Goal: Task Accomplishment & Management: Use online tool/utility

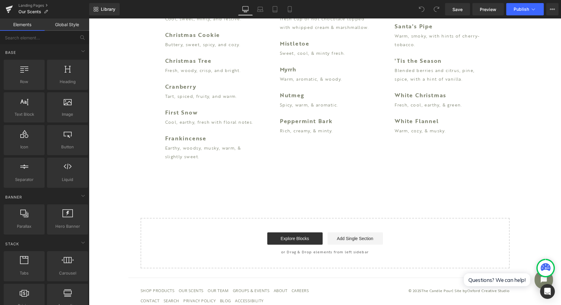
scroll to position [1354, 0]
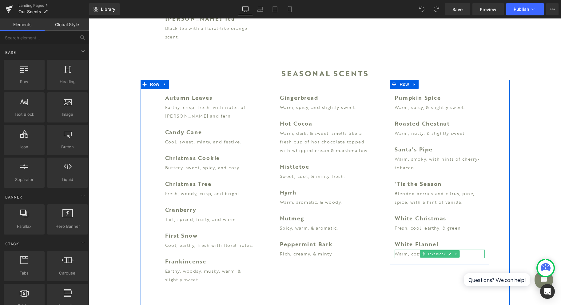
click at [404, 240] on b "White Flannel" at bounding box center [417, 244] width 44 height 8
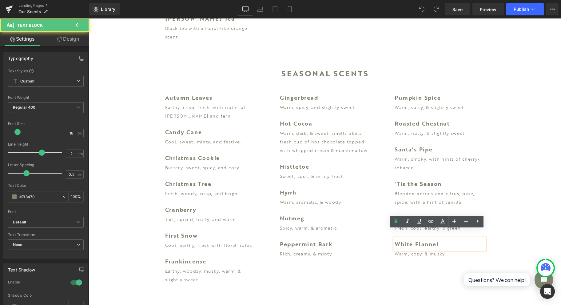
click at [407, 240] on b "White Flannel" at bounding box center [417, 244] width 44 height 8
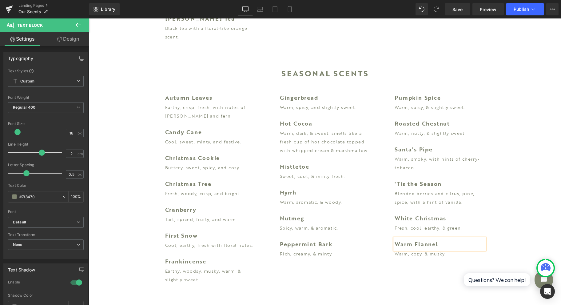
click at [491, 203] on div "Pumpkin Spice Text Block Warm, spicy, & slightly sweet. Text Block Roasted Ches…" at bounding box center [440, 172] width 115 height 185
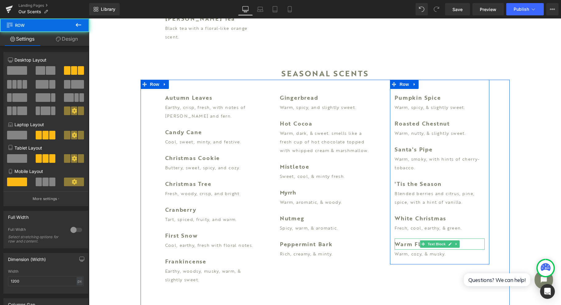
click at [409, 240] on b "Warm Flannel" at bounding box center [417, 244] width 44 height 8
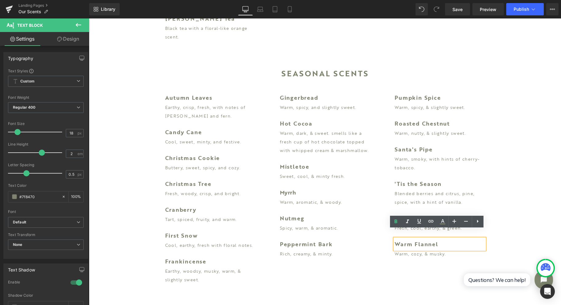
drag, startPoint x: 375, startPoint y: 232, endPoint x: 379, endPoint y: 232, distance: 3.7
click at [375, 232] on div "Gingerbread Text Block Warm, spicy, and slightly sweet. Text Block Hot Cocoa Te…" at bounding box center [325, 172] width 115 height 185
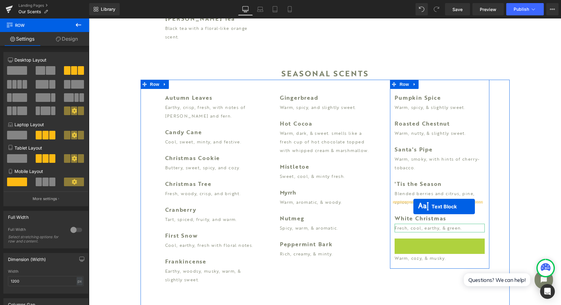
drag, startPoint x: 422, startPoint y: 235, endPoint x: 414, endPoint y: 206, distance: 29.7
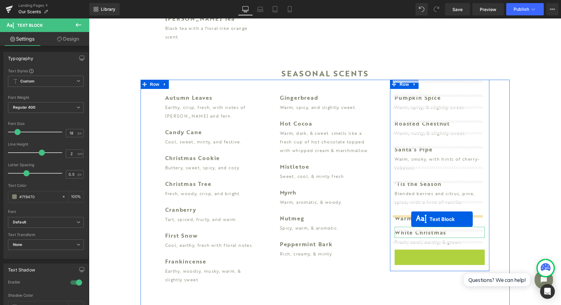
drag, startPoint x: 418, startPoint y: 246, endPoint x: 411, endPoint y: 219, distance: 27.3
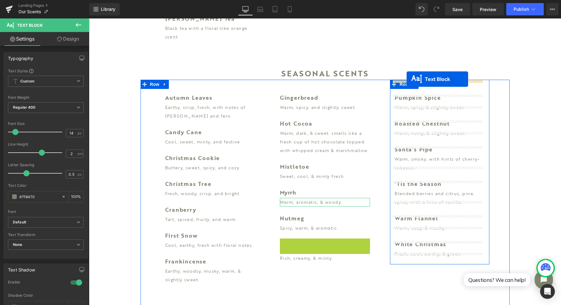
drag, startPoint x: 307, startPoint y: 238, endPoint x: 407, endPoint y: 79, distance: 187.5
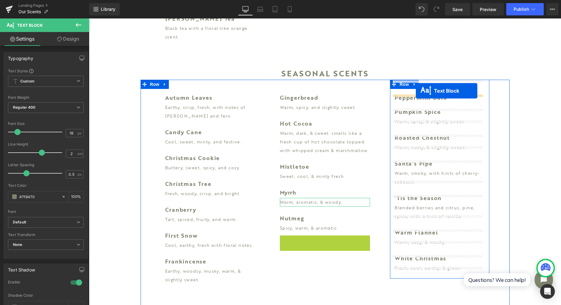
drag, startPoint x: 308, startPoint y: 231, endPoint x: 416, endPoint y: 90, distance: 177.1
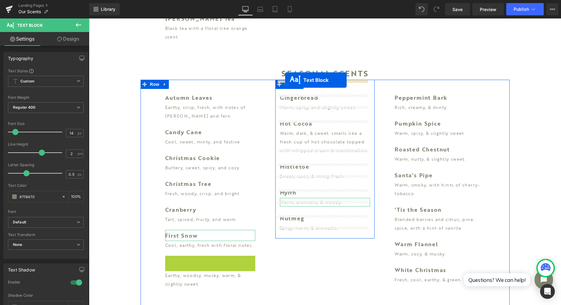
drag, startPoint x: 189, startPoint y: 252, endPoint x: 285, endPoint y: 80, distance: 197.2
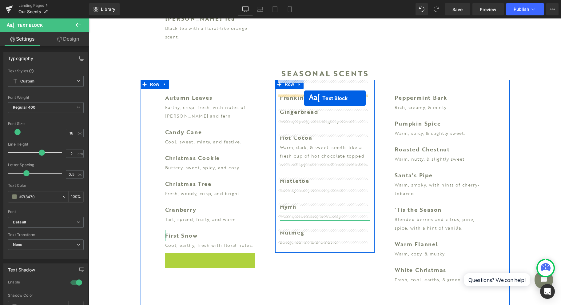
drag, startPoint x: 192, startPoint y: 254, endPoint x: 304, endPoint y: 98, distance: 192.0
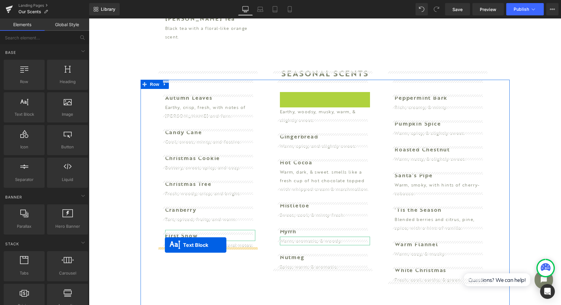
drag, startPoint x: 305, startPoint y: 90, endPoint x: 165, endPoint y: 245, distance: 209.2
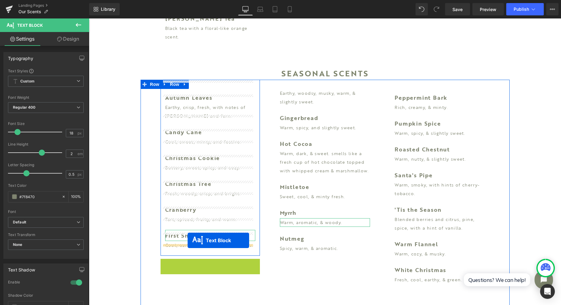
drag, startPoint x: 190, startPoint y: 256, endPoint x: 188, endPoint y: 240, distance: 16.2
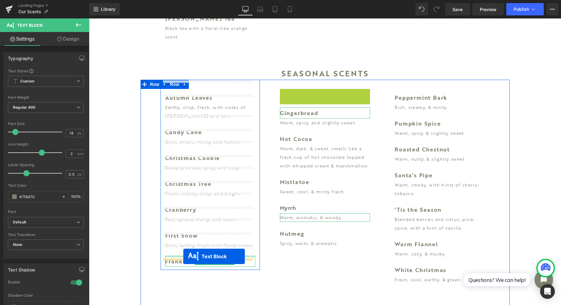
drag, startPoint x: 304, startPoint y: 89, endPoint x: 183, endPoint y: 256, distance: 205.7
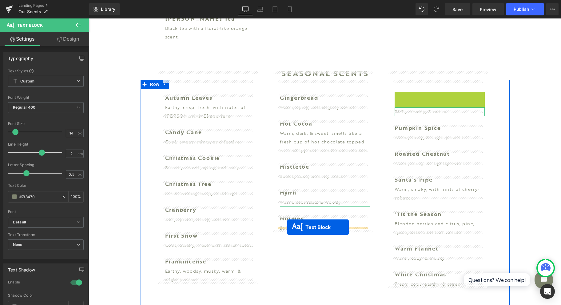
drag, startPoint x: 418, startPoint y: 88, endPoint x: 287, endPoint y: 227, distance: 190.9
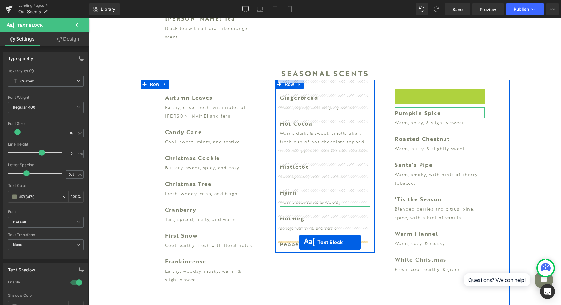
drag, startPoint x: 422, startPoint y: 84, endPoint x: 299, endPoint y: 242, distance: 200.1
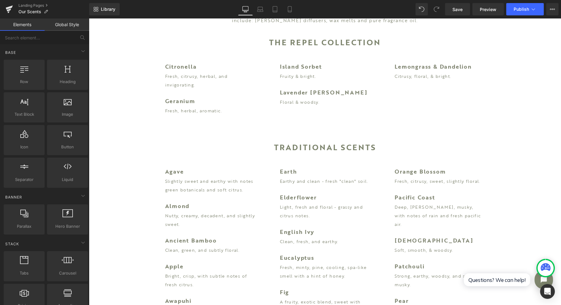
scroll to position [0, 0]
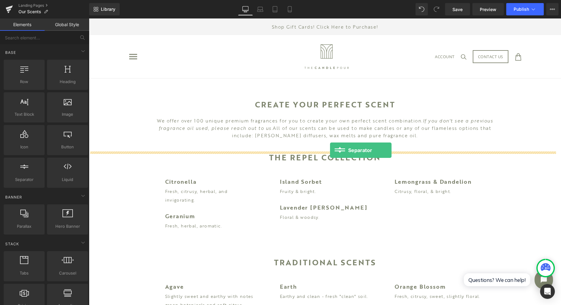
drag, startPoint x: 118, startPoint y: 187, endPoint x: 330, endPoint y: 150, distance: 215.2
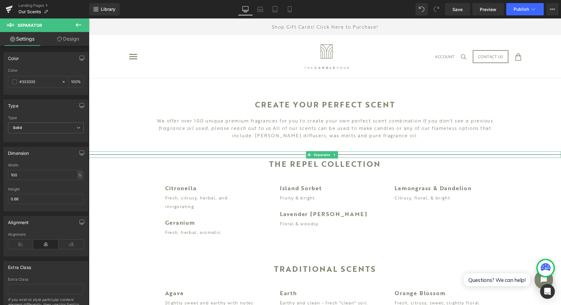
click at [335, 154] on icon at bounding box center [334, 155] width 3 height 4
click at [335, 154] on link at bounding box center [338, 154] width 6 height 7
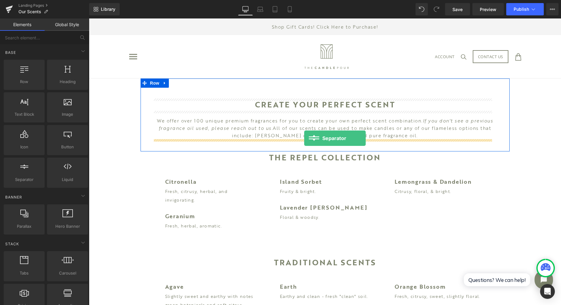
drag, startPoint x: 117, startPoint y: 188, endPoint x: 304, endPoint y: 138, distance: 194.3
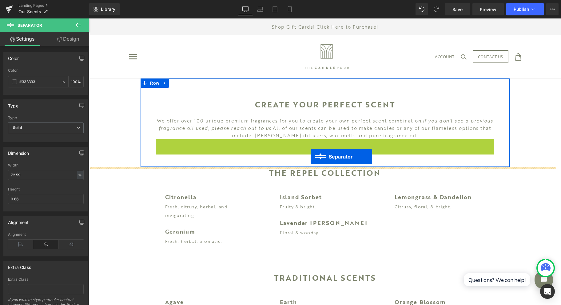
drag, startPoint x: 311, startPoint y: 142, endPoint x: 311, endPoint y: 157, distance: 14.5
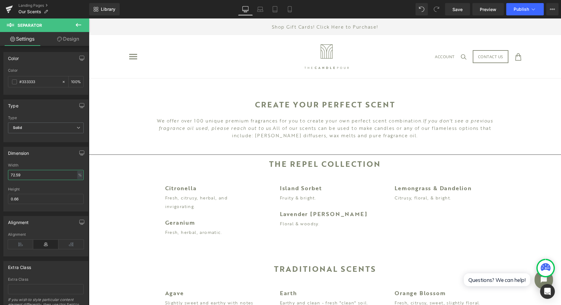
drag, startPoint x: 61, startPoint y: 173, endPoint x: -12, endPoint y: 177, distance: 72.7
click at [0, 177] on html "Separator You are previewing how the will restyle your page. You can not edit E…" at bounding box center [280, 152] width 561 height 305
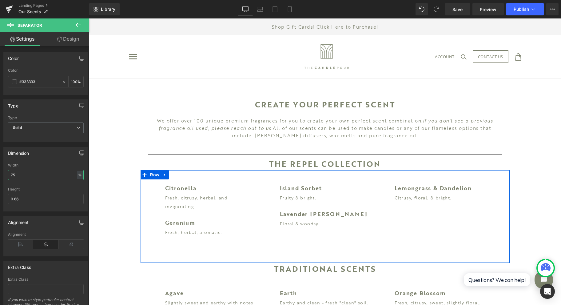
type input "75"
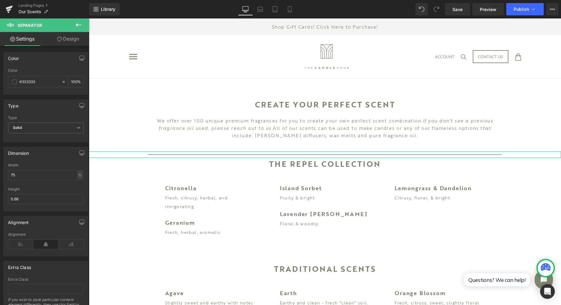
click at [14, 81] on span at bounding box center [14, 81] width 5 height 5
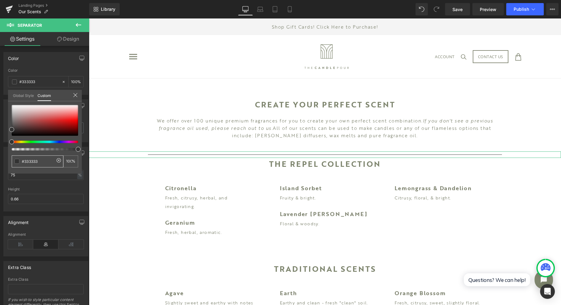
click at [0, 177] on html "Separator You are previewing how the will restyle your page. You can not edit E…" at bounding box center [280, 152] width 561 height 305
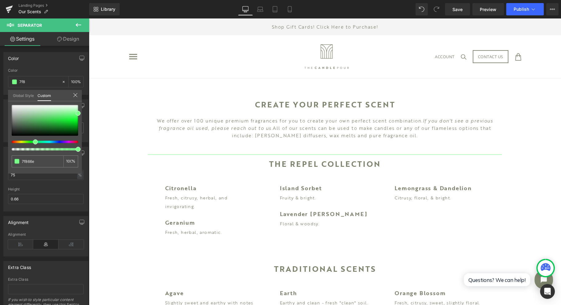
type input "7f866e"
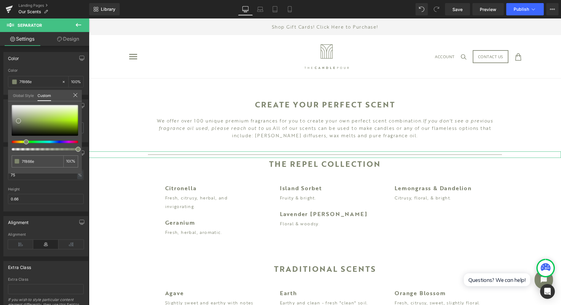
click at [75, 93] on icon at bounding box center [75, 95] width 5 height 5
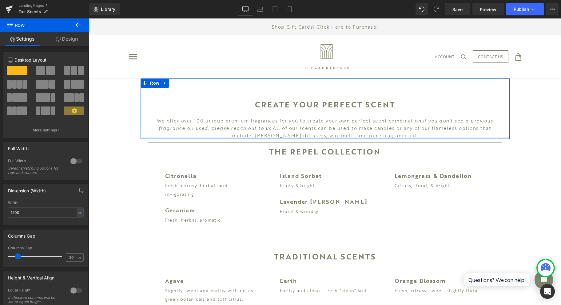
drag, startPoint x: 328, startPoint y: 139, endPoint x: 330, endPoint y: 122, distance: 17.3
click at [330, 122] on div "Create Your Perfect Scent Heading We offer over 100 unique premium fragrances f…" at bounding box center [325, 108] width 369 height 61
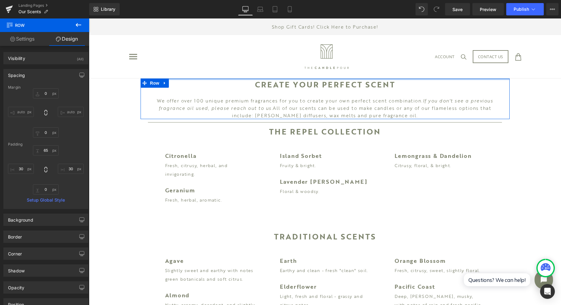
drag, startPoint x: 317, startPoint y: 78, endPoint x: 317, endPoint y: 46, distance: 32.6
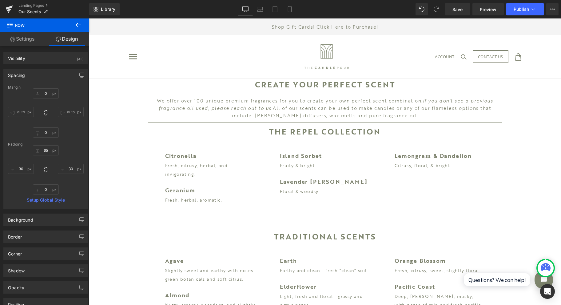
click at [76, 26] on icon at bounding box center [78, 24] width 7 height 7
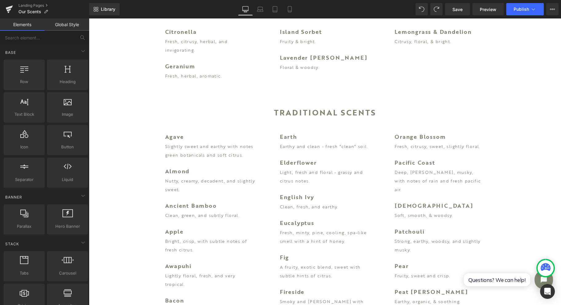
scroll to position [24, 0]
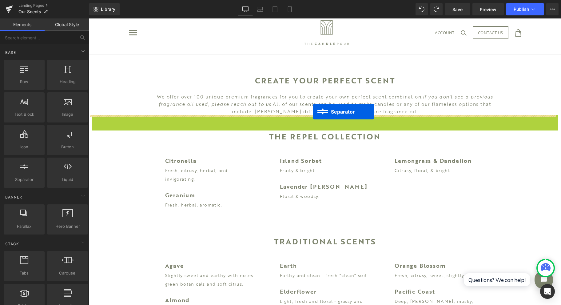
drag, startPoint x: 311, startPoint y: 119, endPoint x: 313, endPoint y: 112, distance: 7.2
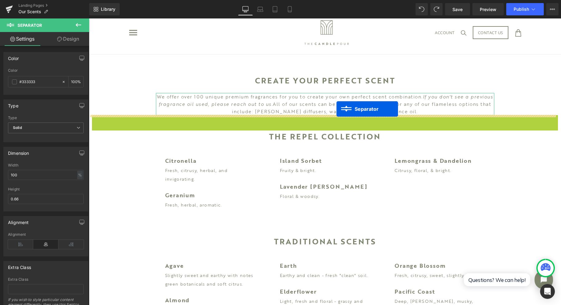
drag, startPoint x: 309, startPoint y: 117, endPoint x: 337, endPoint y: 109, distance: 28.7
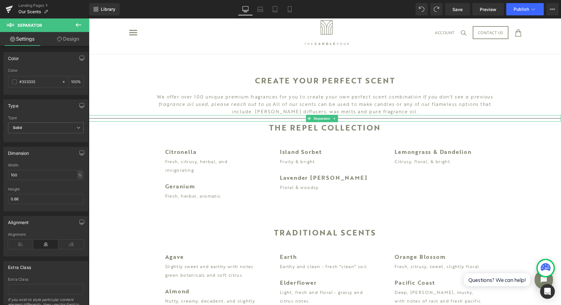
click at [103, 117] on div at bounding box center [325, 118] width 472 height 6
click at [26, 174] on input "100" at bounding box center [46, 175] width 76 height 10
type input "1"
type input "80"
click at [15, 81] on span at bounding box center [14, 81] width 5 height 5
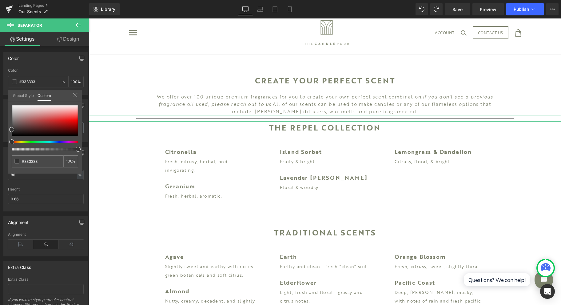
drag, startPoint x: 43, startPoint y: 163, endPoint x: 2, endPoint y: 163, distance: 41.2
click at [2, 95] on div "Color rgb(51, 51, 51) Color #333333 100 % Global Style Custom Setup Global Styl…" at bounding box center [46, 70] width 92 height 47
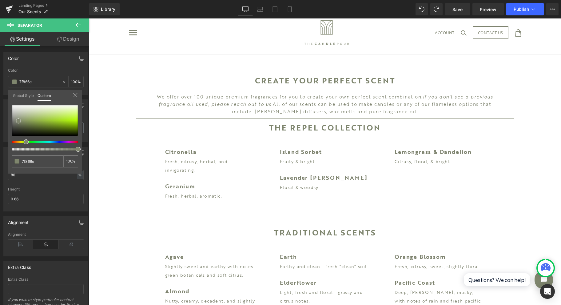
type input "7f866e"
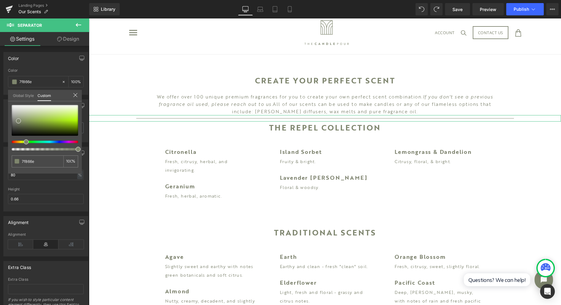
click at [64, 40] on link "Design" at bounding box center [68, 39] width 45 height 14
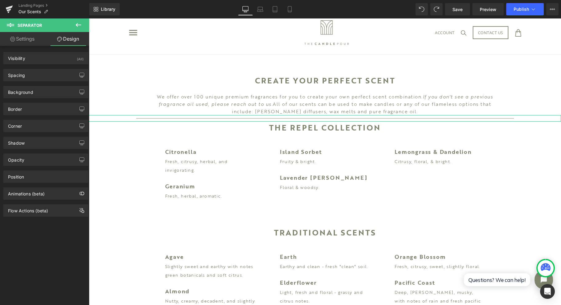
click at [26, 72] on div "Spacing" at bounding box center [46, 75] width 84 height 12
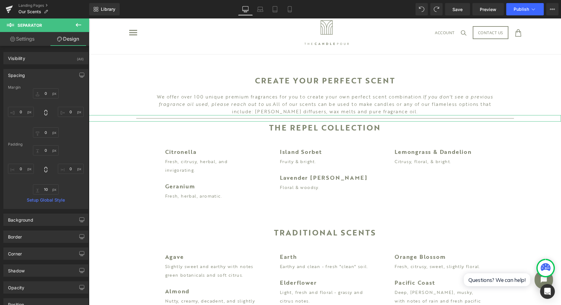
click at [47, 157] on div at bounding box center [46, 169] width 76 height 49
click at [46, 154] on input "text" at bounding box center [46, 150] width 26 height 10
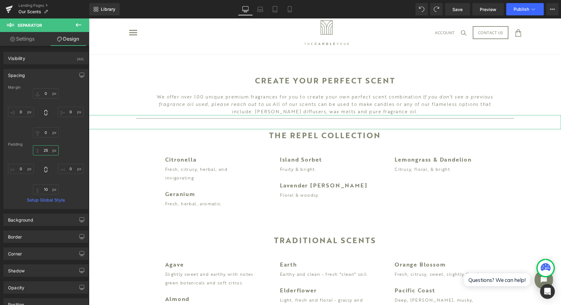
type input "25"
click at [47, 188] on input "text" at bounding box center [46, 189] width 26 height 10
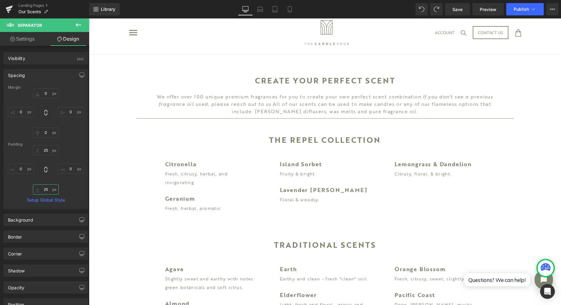
type input "2"
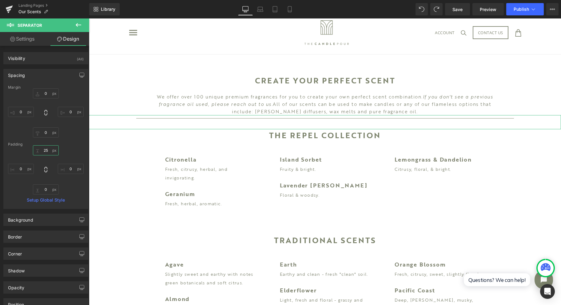
click at [47, 150] on input "25" at bounding box center [46, 150] width 26 height 10
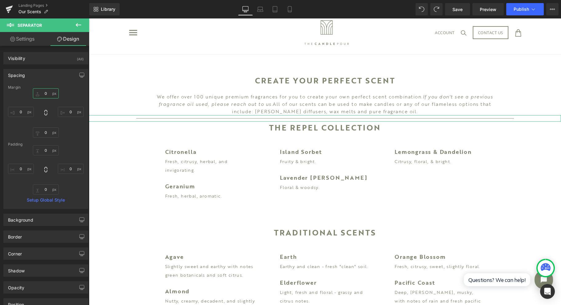
click at [49, 89] on input "text" at bounding box center [46, 93] width 26 height 10
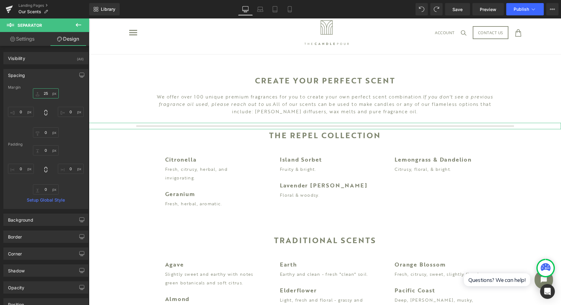
type input "25"
click at [45, 135] on input "text" at bounding box center [46, 132] width 26 height 10
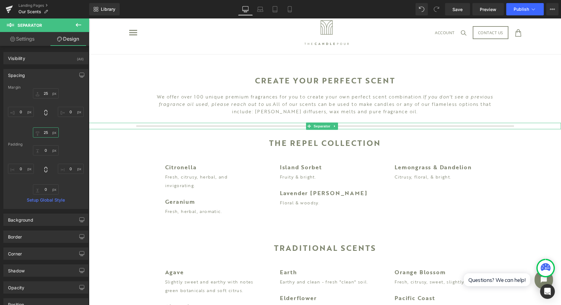
type input "25"
click at [333, 127] on link at bounding box center [335, 125] width 6 height 7
click at [333, 127] on icon at bounding box center [331, 125] width 3 height 3
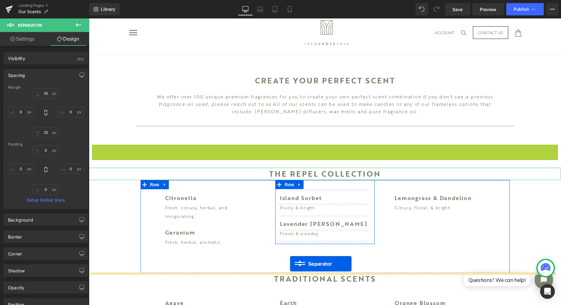
drag, startPoint x: 311, startPoint y: 148, endPoint x: 290, endPoint y: 264, distance: 118.1
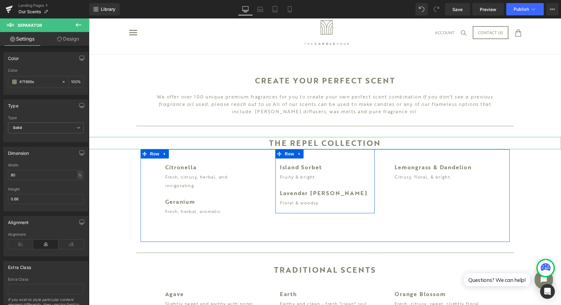
click at [295, 236] on div "Citronella Text Block Fresh, citrusy, herbal, and invigorating. Text Block Gera…" at bounding box center [325, 195] width 369 height 93
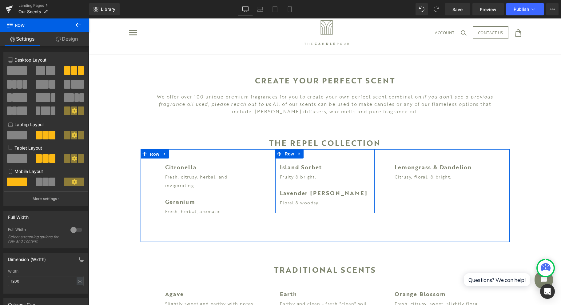
click at [149, 153] on span "Row" at bounding box center [155, 154] width 12 height 9
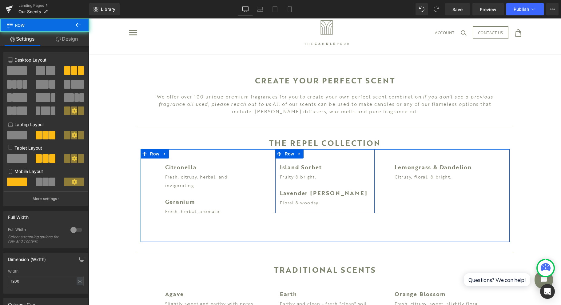
click at [71, 35] on link "Design" at bounding box center [67, 39] width 45 height 14
click at [0, 0] on div "Background" at bounding box center [0, 0] width 0 height 0
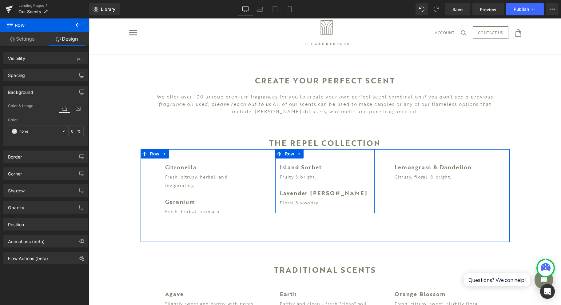
click at [36, 79] on div "Spacing" at bounding box center [46, 75] width 84 height 12
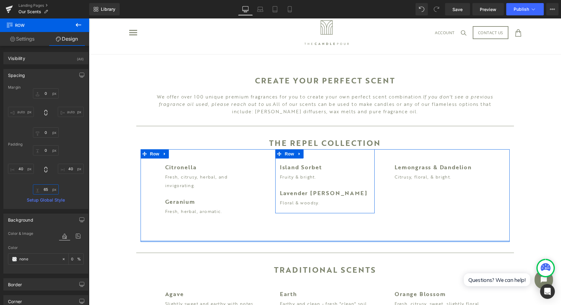
click at [47, 190] on input "text" at bounding box center [46, 189] width 26 height 10
type input "0"
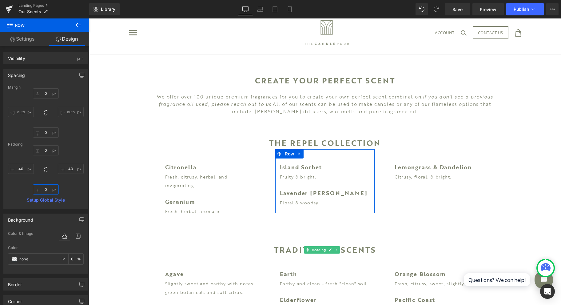
scroll to position [106, 0]
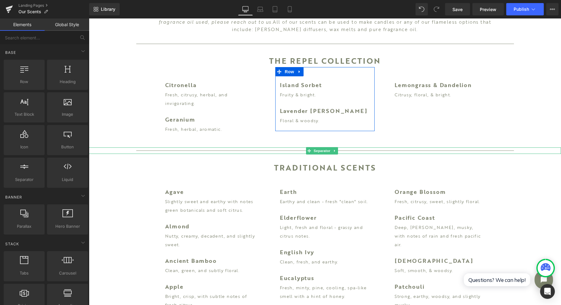
click at [232, 149] on div at bounding box center [325, 150] width 472 height 6
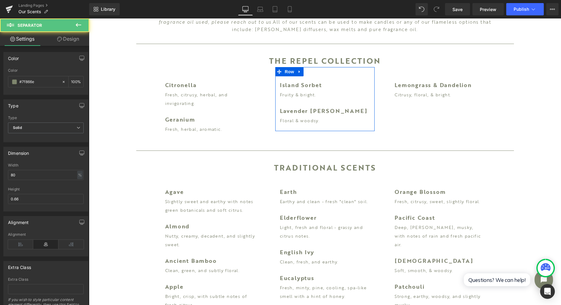
click at [230, 133] on div "Fresh, herbal, aromatic. Text Block" at bounding box center [210, 129] width 90 height 9
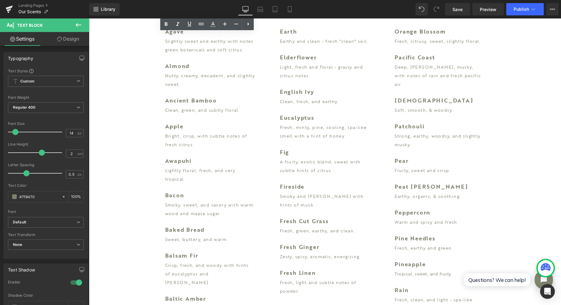
scroll to position [147, 0]
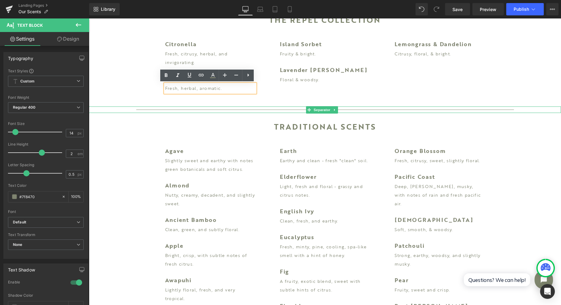
click at [336, 108] on icon at bounding box center [334, 110] width 3 height 4
click at [332, 110] on icon at bounding box center [331, 109] width 3 height 3
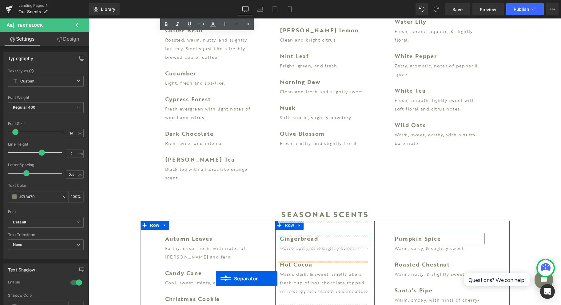
scroll to position [1267, 0]
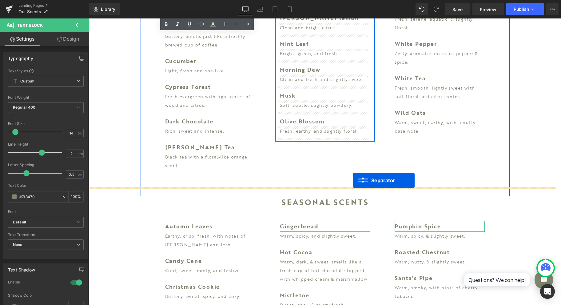
drag, startPoint x: 310, startPoint y: 130, endPoint x: 353, endPoint y: 181, distance: 66.1
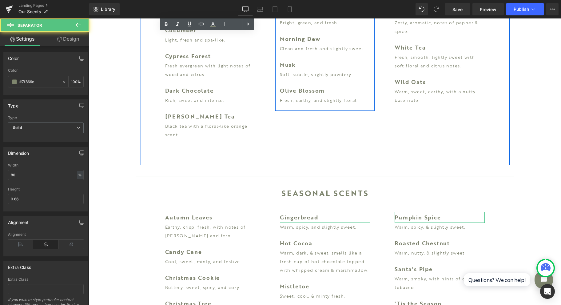
scroll to position [1237, 0]
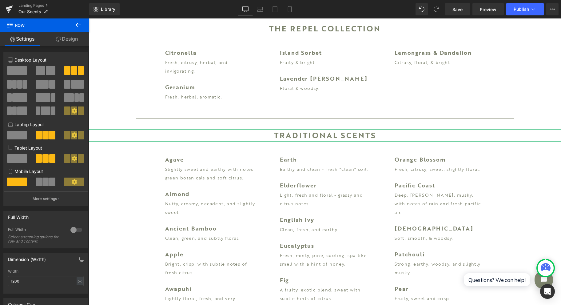
scroll to position [88, 0]
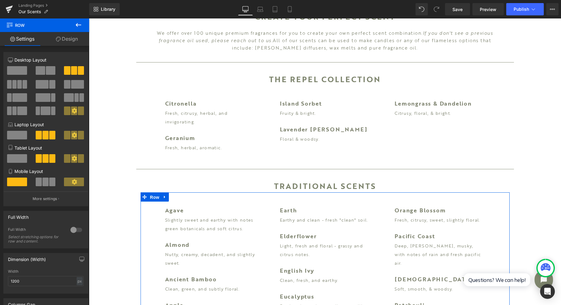
click at [150, 196] on span "Row" at bounding box center [155, 197] width 12 height 9
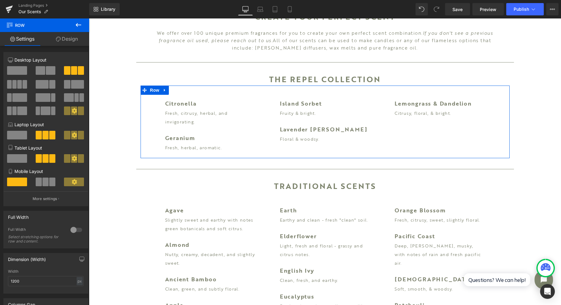
click at [143, 90] on span at bounding box center [145, 90] width 8 height 9
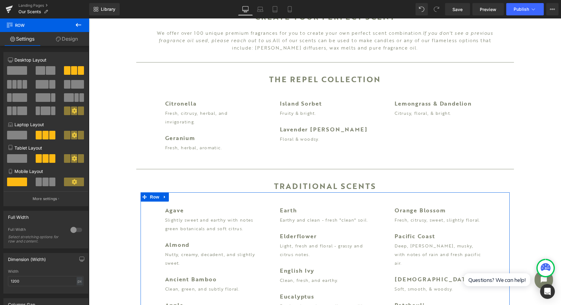
click at [149, 199] on span "Row" at bounding box center [155, 196] width 12 height 9
click at [68, 43] on link "Design" at bounding box center [67, 39] width 45 height 14
click at [0, 0] on div "Spacing" at bounding box center [0, 0] width 0 height 0
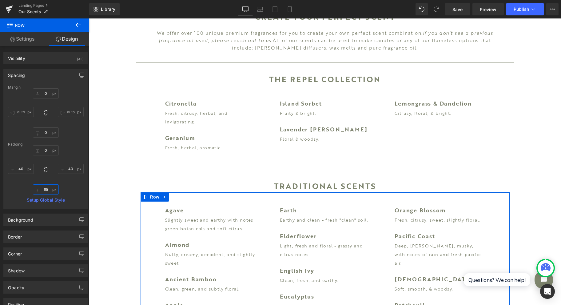
click at [46, 188] on input "text" at bounding box center [46, 189] width 26 height 10
type input "0"
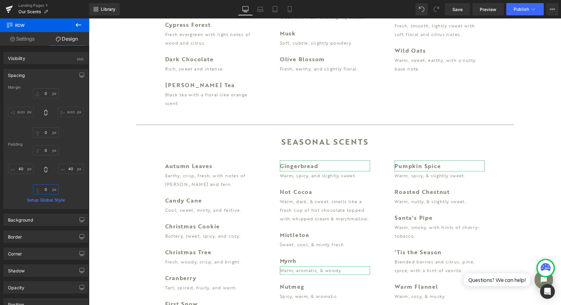
scroll to position [1244, 0]
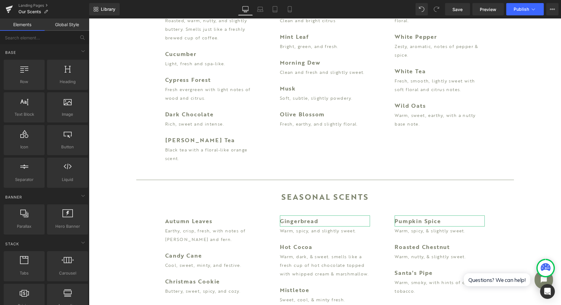
click at [547, 191] on h1 "Seasonal Scents" at bounding box center [325, 197] width 472 height 12
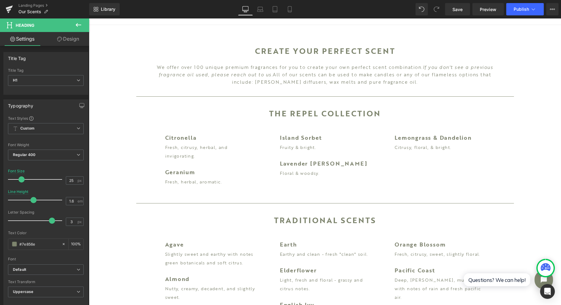
scroll to position [0, 0]
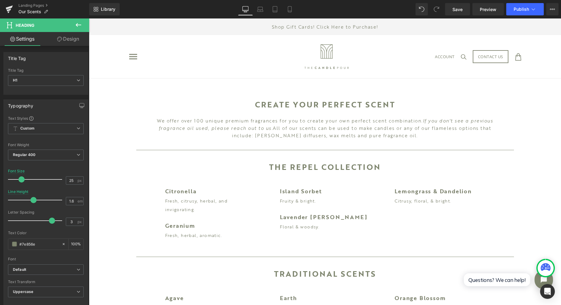
click at [464, 11] on link "Save" at bounding box center [457, 9] width 25 height 12
click at [523, 11] on span "Publish" at bounding box center [521, 9] width 15 height 5
click at [521, 7] on span "Publish" at bounding box center [521, 9] width 15 height 5
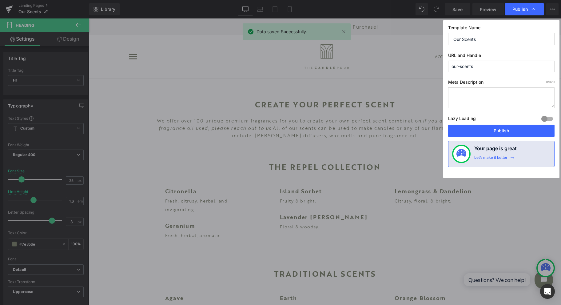
click at [503, 131] on button "Publish" at bounding box center [501, 131] width 106 height 12
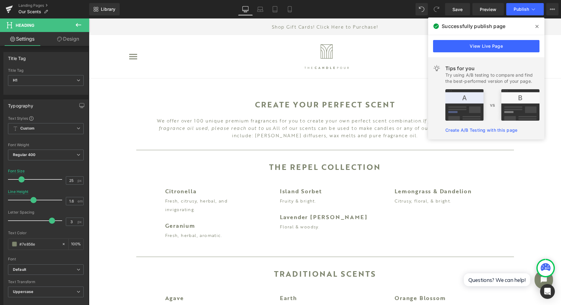
click at [4, 6] on link at bounding box center [9, 9] width 18 height 18
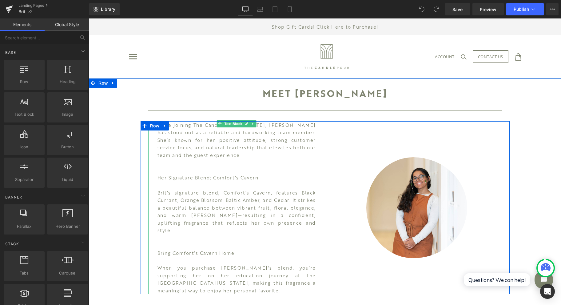
click at [222, 166] on p at bounding box center [237, 169] width 158 height 7
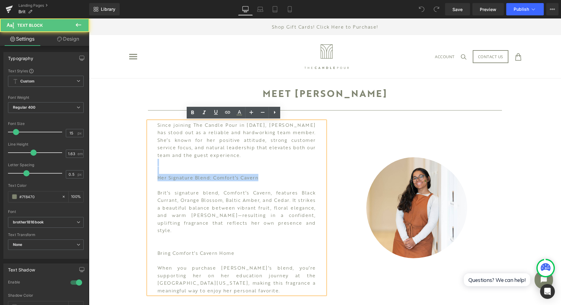
drag, startPoint x: 262, startPoint y: 174, endPoint x: 209, endPoint y: 165, distance: 53.8
click at [209, 165] on div "Since joining The Candle Pour in March 2024, Brit has stood out as a reliable a…" at bounding box center [236, 207] width 177 height 173
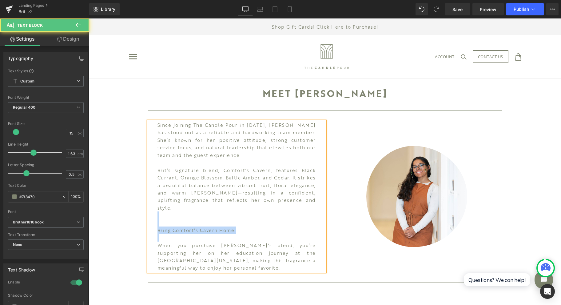
drag, startPoint x: 206, startPoint y: 208, endPoint x: 246, endPoint y: 226, distance: 44.3
click at [246, 226] on div "Since joining The Candle Pour in March 2024, Brit has stood out as a reliable a…" at bounding box center [236, 196] width 177 height 150
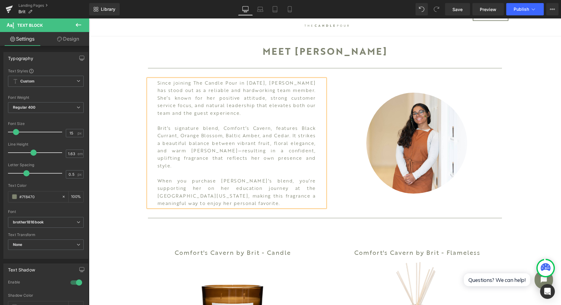
scroll to position [82, 0]
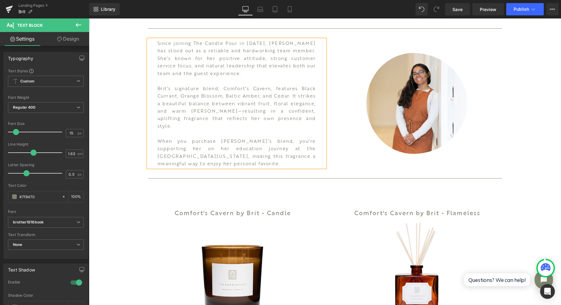
click at [459, 8] on span "Save" at bounding box center [458, 9] width 10 height 6
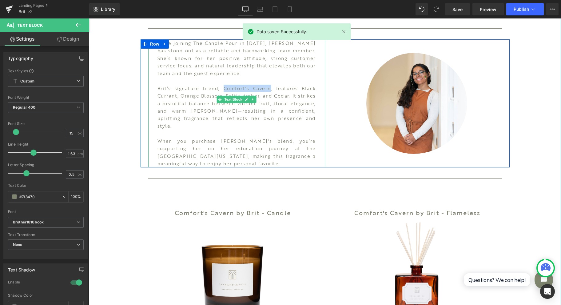
drag, startPoint x: 221, startPoint y: 86, endPoint x: 267, endPoint y: 86, distance: 45.9
click at [267, 86] on p "Brit’s signature blend, Comfort’s Cavern, features Black Currant, Orange Blosso…" at bounding box center [237, 107] width 158 height 45
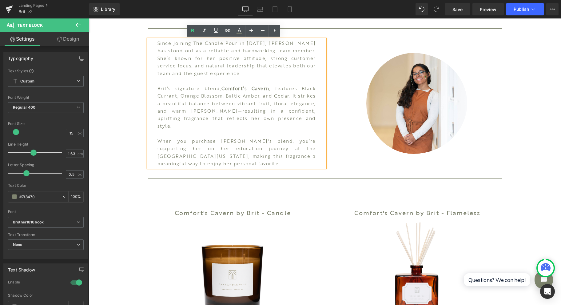
click at [459, 10] on span "Save" at bounding box center [458, 9] width 10 height 6
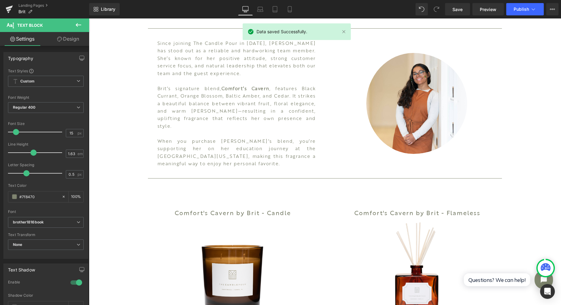
click at [515, 11] on span "Publish" at bounding box center [521, 9] width 15 height 5
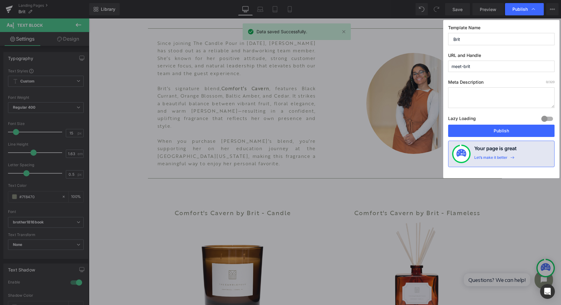
click at [514, 128] on button "Publish" at bounding box center [501, 131] width 106 height 12
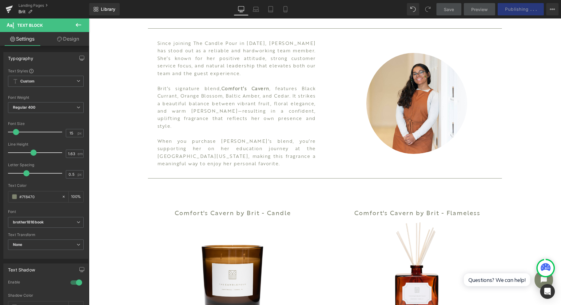
click at [14, 7] on link at bounding box center [9, 9] width 18 height 18
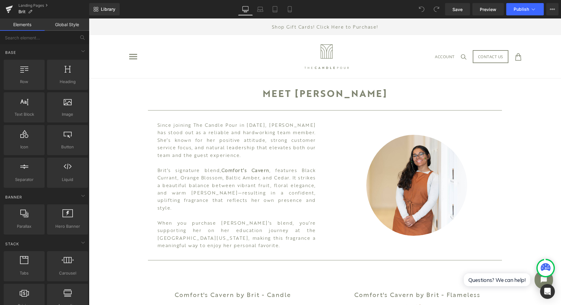
click at [13, 7] on link at bounding box center [9, 9] width 18 height 18
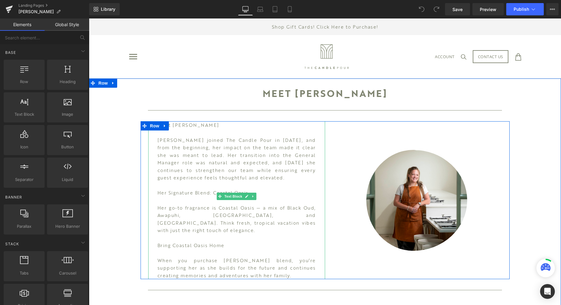
click at [234, 185] on p at bounding box center [237, 185] width 158 height 7
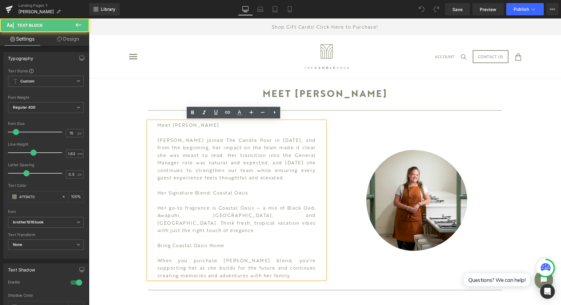
drag, startPoint x: 256, startPoint y: 193, endPoint x: 146, endPoint y: 191, distance: 109.6
click at [148, 191] on div "Meet Haley Haley joined The Candle Pour in September 2024, and from the beginni…" at bounding box center [236, 200] width 177 height 158
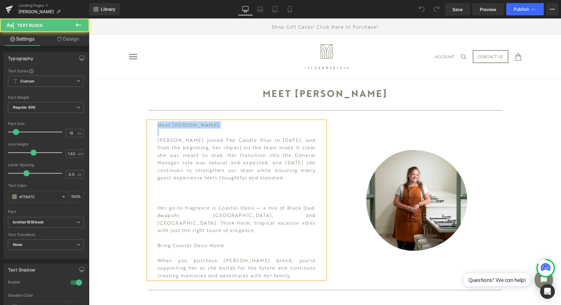
drag, startPoint x: 194, startPoint y: 128, endPoint x: 140, endPoint y: 126, distance: 54.8
click at [141, 126] on div "Meet Haley Haley joined The Candle Pour in September 2024, and from the beginni…" at bounding box center [325, 200] width 369 height 158
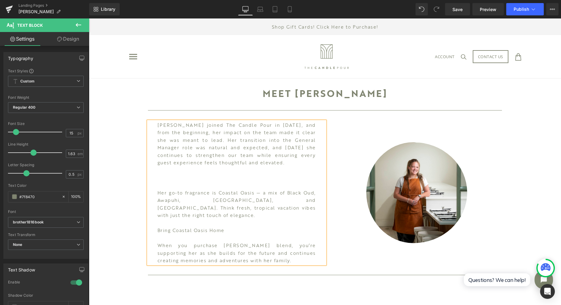
click at [195, 172] on p at bounding box center [237, 169] width 158 height 7
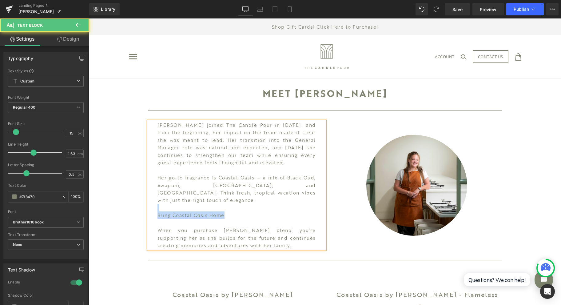
drag, startPoint x: 233, startPoint y: 207, endPoint x: 118, endPoint y: 202, distance: 114.6
click at [118, 202] on div "MEET HALEY Heading Separator Haley joined The Candle Pour in September 2024, an…" at bounding box center [325, 264] width 472 height 373
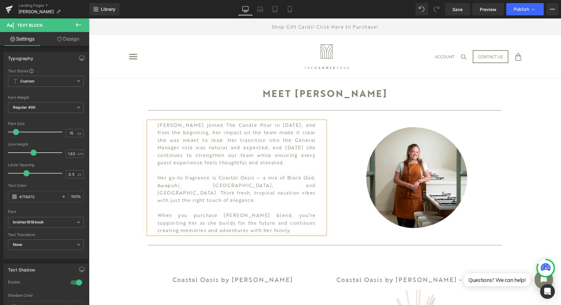
click at [158, 178] on p "Her go-to fragrance is Coastal Oasis — a mix of Black Oud, Awapuhi, Greenhouse,…" at bounding box center [237, 189] width 158 height 30
click at [455, 12] on span "Save" at bounding box center [458, 9] width 10 height 6
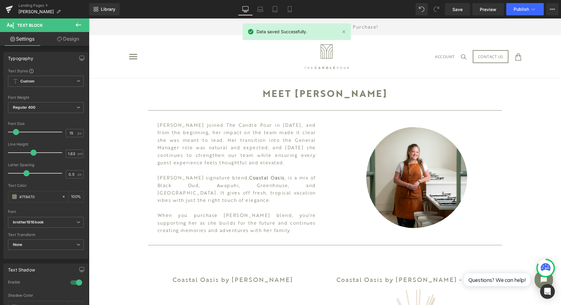
click at [523, 9] on span "Publish" at bounding box center [521, 9] width 15 height 5
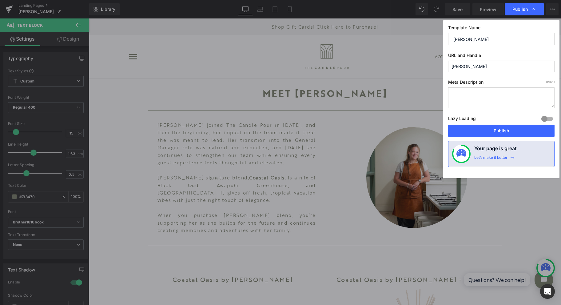
click at [499, 130] on button "Publish" at bounding box center [501, 131] width 106 height 12
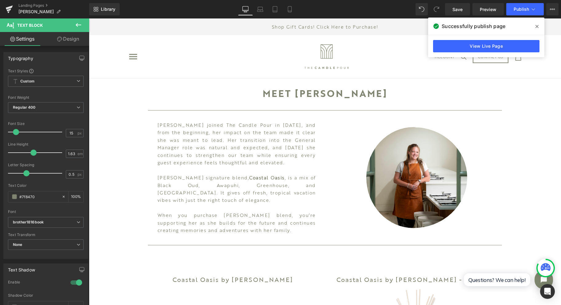
click at [8, 8] on icon at bounding box center [9, 8] width 7 height 4
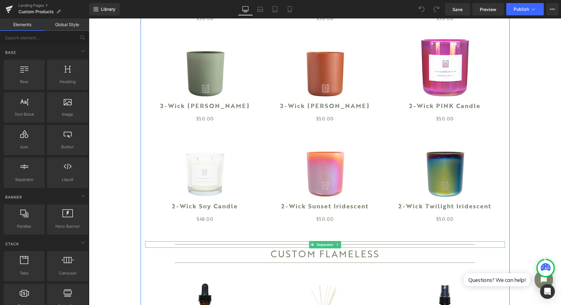
click at [324, 245] on span "Separator" at bounding box center [324, 244] width 19 height 7
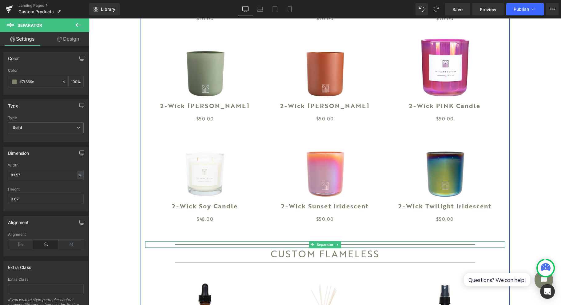
click at [337, 246] on icon at bounding box center [337, 245] width 3 height 4
click at [339, 246] on icon at bounding box center [340, 245] width 3 height 4
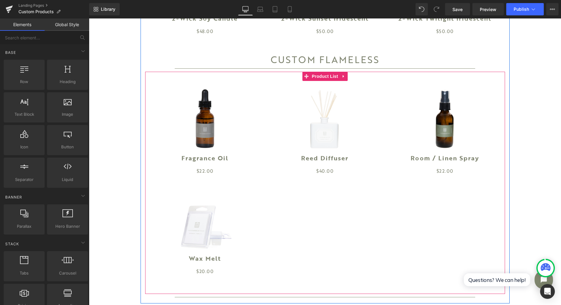
scroll to position [463, 0]
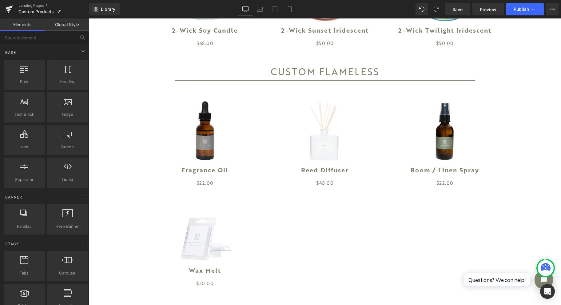
click at [480, 12] on link "Preview" at bounding box center [488, 9] width 31 height 12
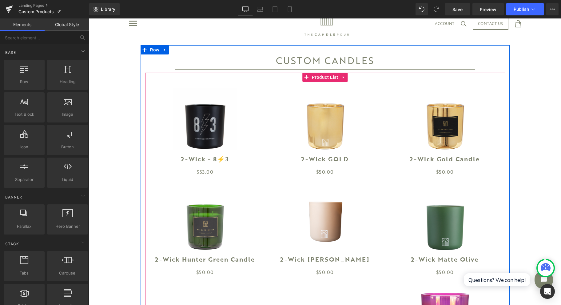
scroll to position [0, 0]
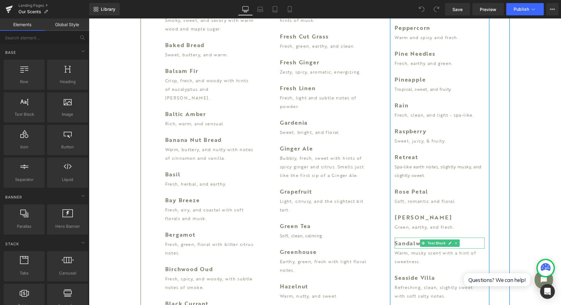
scroll to position [533, 0]
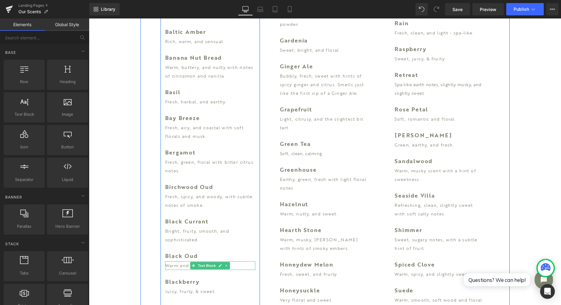
click at [207, 262] on span "Text Block" at bounding box center [207, 265] width 20 height 7
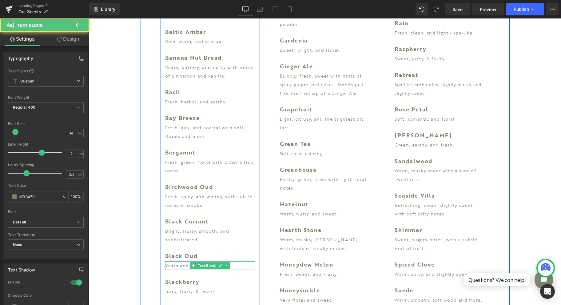
click at [181, 261] on p "Warm and smoky." at bounding box center [210, 265] width 90 height 9
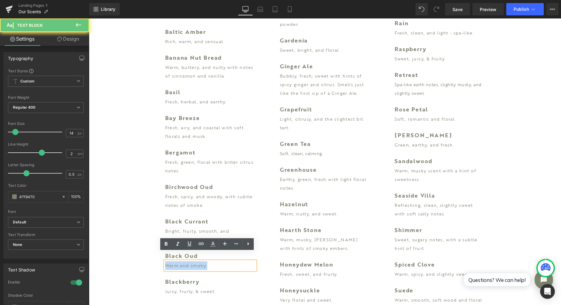
drag, startPoint x: 207, startPoint y: 255, endPoint x: 154, endPoint y: 258, distance: 53.3
